Goal: Task Accomplishment & Management: Use online tool/utility

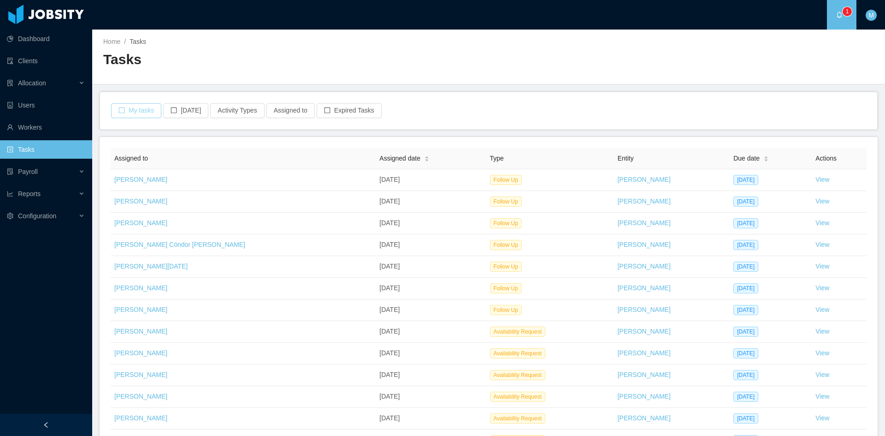
click at [143, 108] on button "My tasks" at bounding box center [136, 110] width 50 height 15
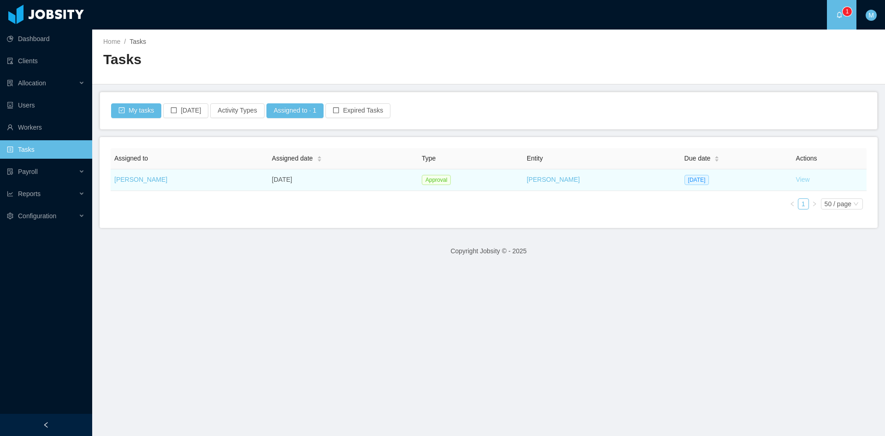
click at [796, 183] on link "View" at bounding box center [803, 179] width 14 height 7
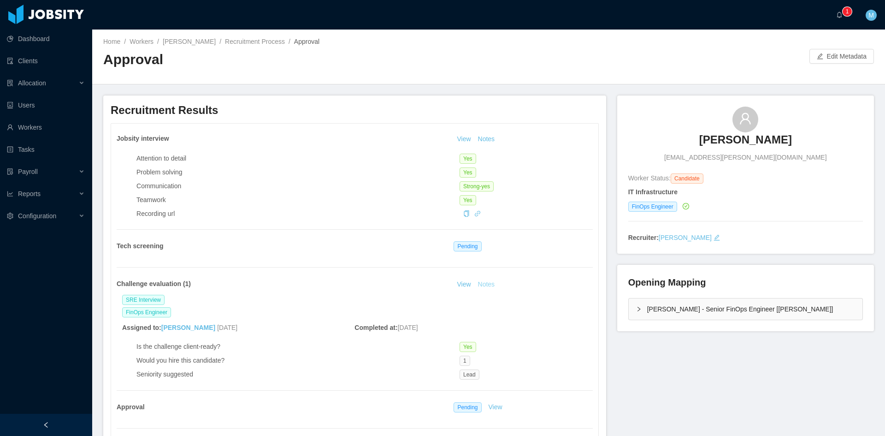
click at [488, 283] on button "Notes" at bounding box center [486, 284] width 24 height 11
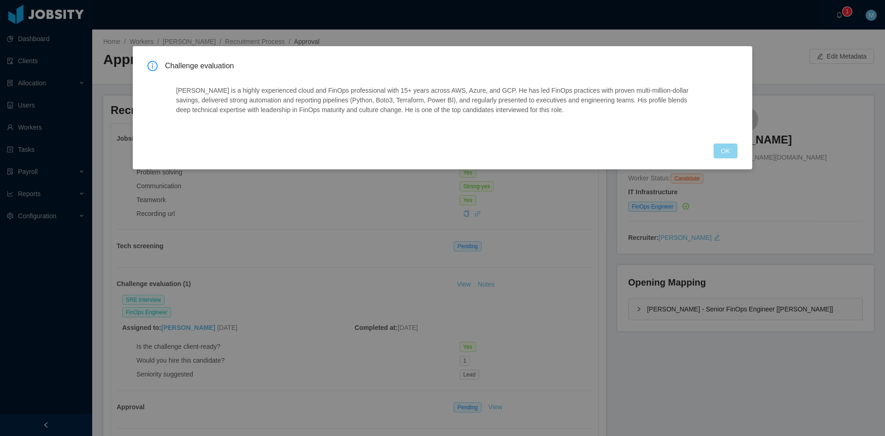
click at [720, 146] on button "OK" at bounding box center [726, 150] width 24 height 15
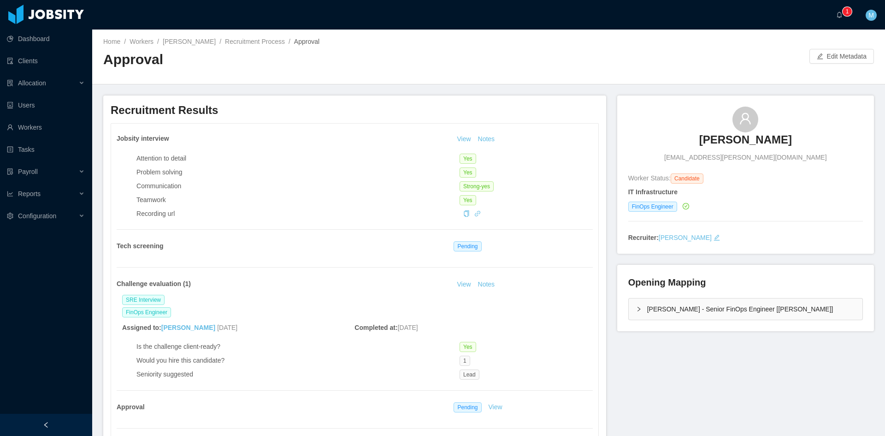
scroll to position [230, 0]
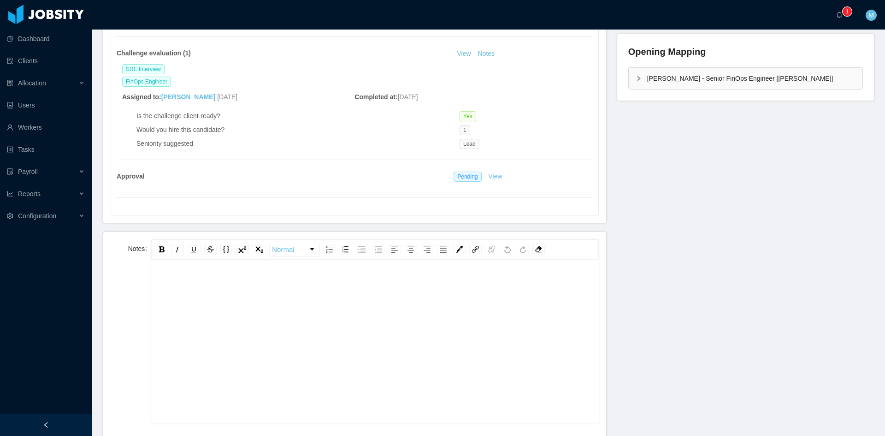
click at [239, 327] on div "rdw-editor" at bounding box center [375, 355] width 433 height 161
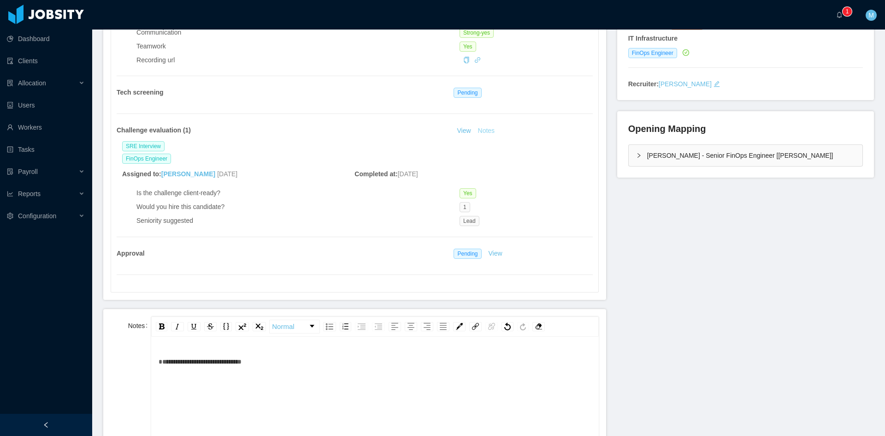
click at [486, 131] on button "Notes" at bounding box center [486, 130] width 24 height 11
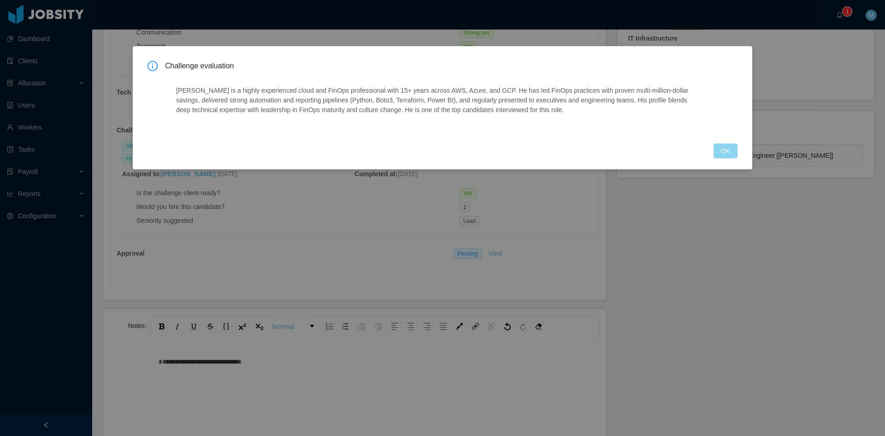
click at [723, 144] on button "OK" at bounding box center [726, 150] width 24 height 15
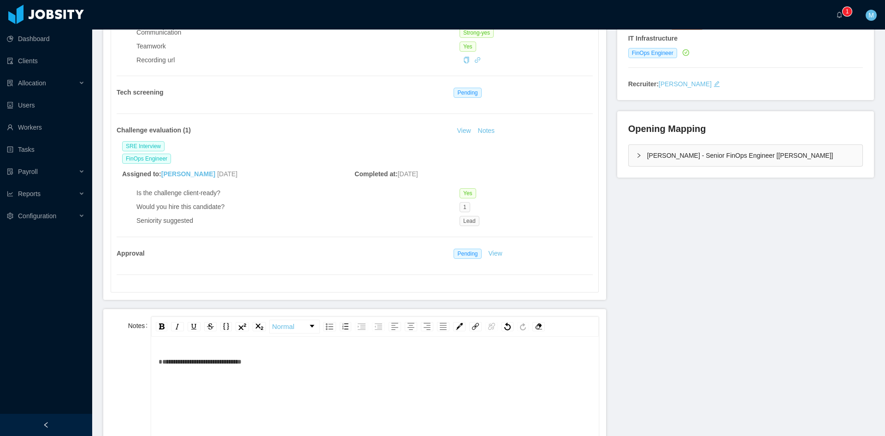
click at [629, 152] on div "[PERSON_NAME] - Senior FinOps Engineer [[PERSON_NAME]]" at bounding box center [746, 155] width 234 height 21
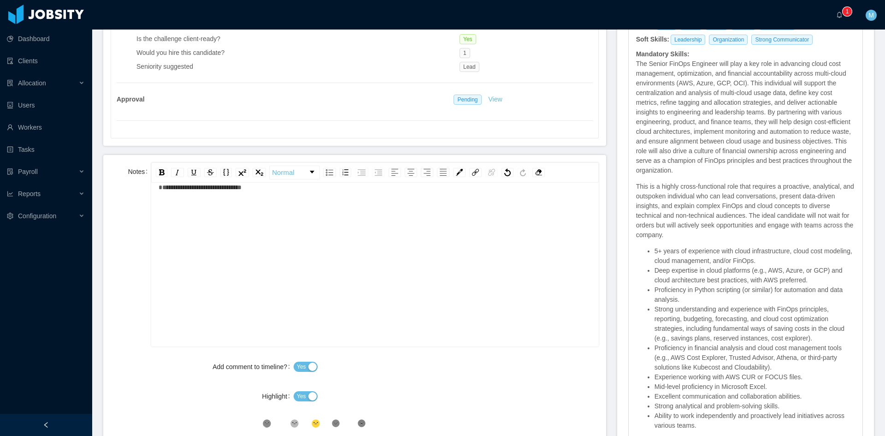
scroll to position [384, 0]
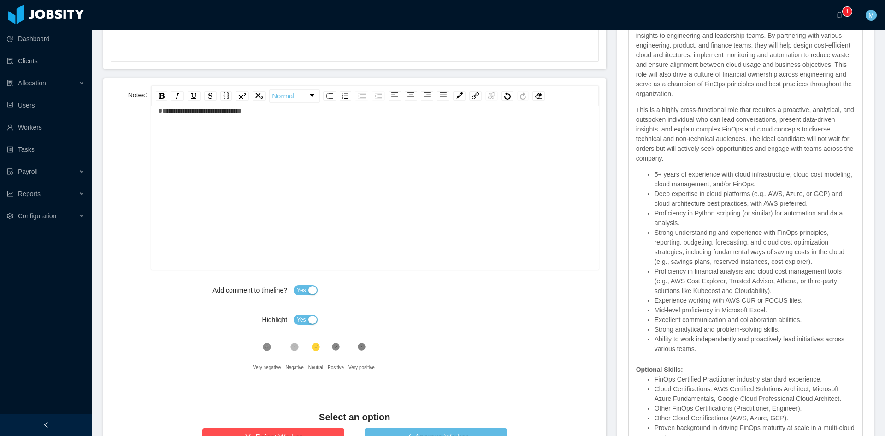
click at [304, 321] on button "Yes" at bounding box center [306, 319] width 24 height 10
click at [361, 349] on icon at bounding box center [362, 347] width 8 height 8
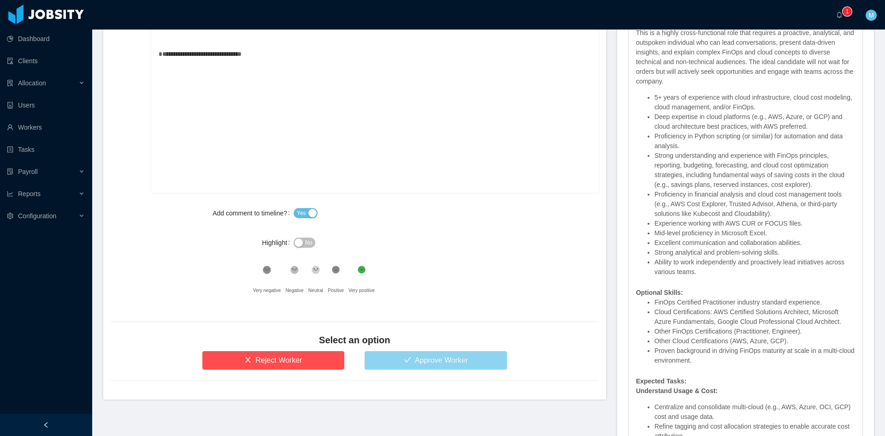
click at [440, 354] on button "Approve Worker" at bounding box center [436, 360] width 142 height 18
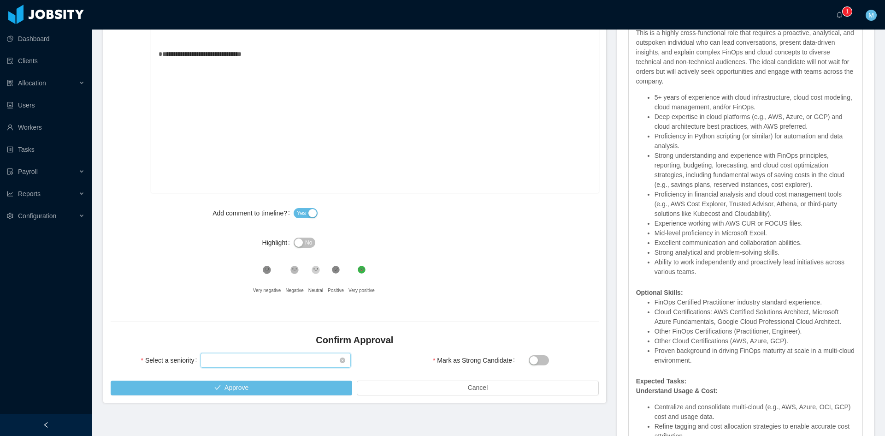
click at [295, 358] on div "Select seniority" at bounding box center [272, 360] width 133 height 14
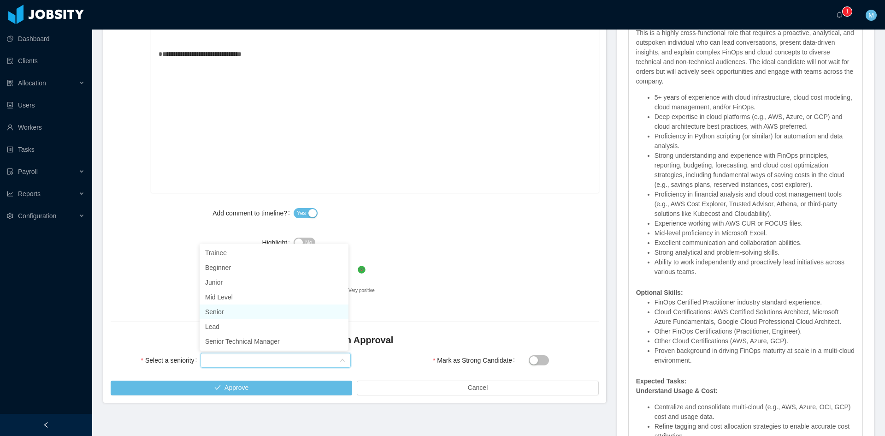
click at [224, 308] on li "Senior" at bounding box center [274, 311] width 149 height 15
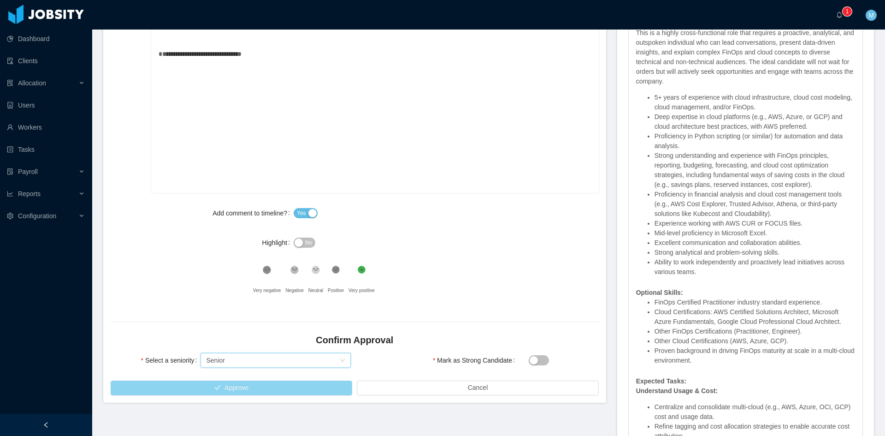
click at [235, 385] on button "Approve" at bounding box center [232, 387] width 242 height 15
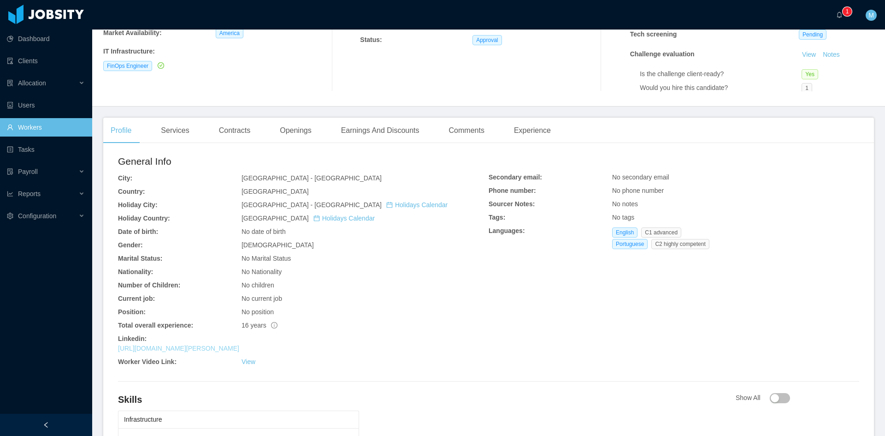
scroll to position [230, 0]
